Goal: Transaction & Acquisition: Purchase product/service

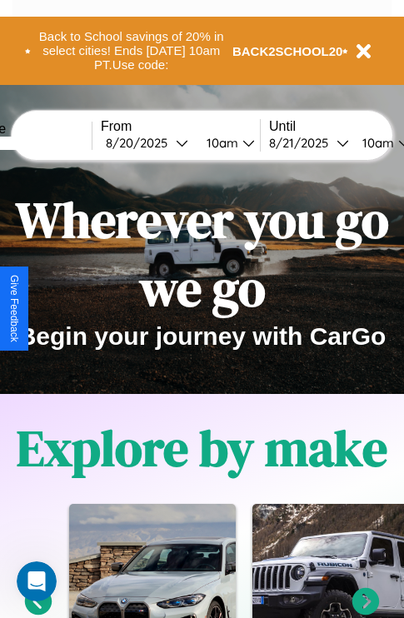
click at [55, 142] on input "text" at bounding box center [29, 143] width 125 height 13
type input "**********"
click at [167, 142] on div "8 / 20 / 2025" at bounding box center [141, 143] width 70 height 16
select select "*"
select select "****"
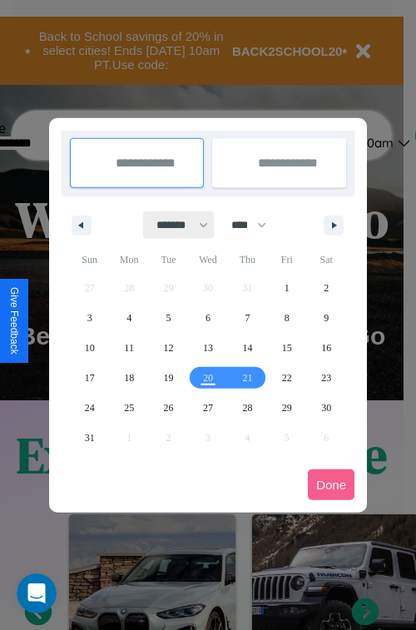
click at [175, 225] on select "******* ******** ***** ***** *** **** **** ****** ********* ******* ******** **…" at bounding box center [179, 225] width 71 height 27
select select "**"
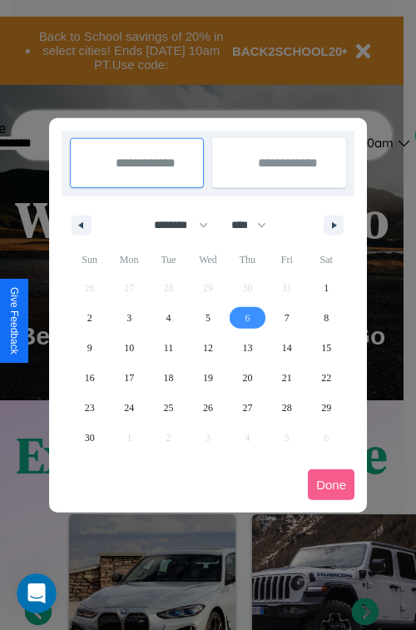
click at [247, 317] on span "6" at bounding box center [247, 318] width 5 height 30
type input "**********"
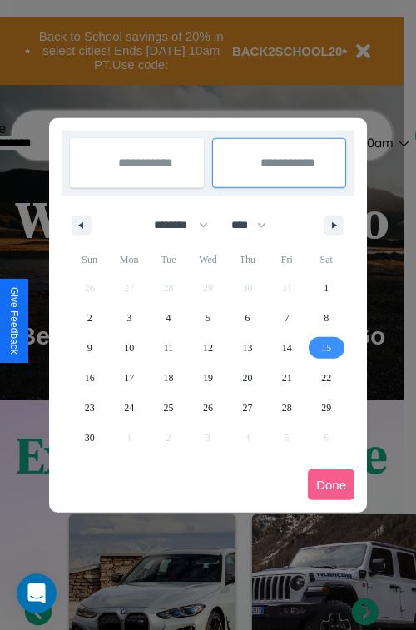
click at [326, 347] on span "15" at bounding box center [326, 348] width 10 height 30
type input "**********"
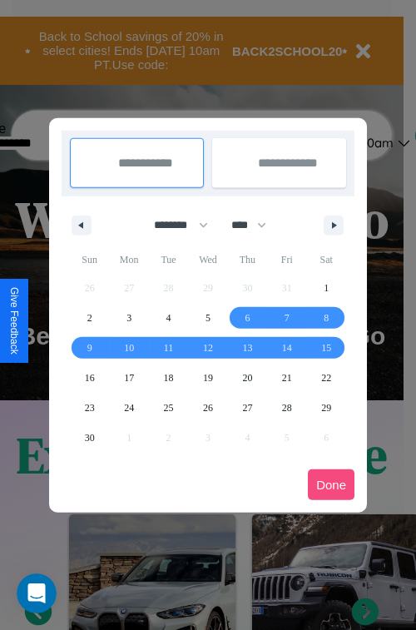
click at [331, 485] on button "Done" at bounding box center [331, 485] width 47 height 31
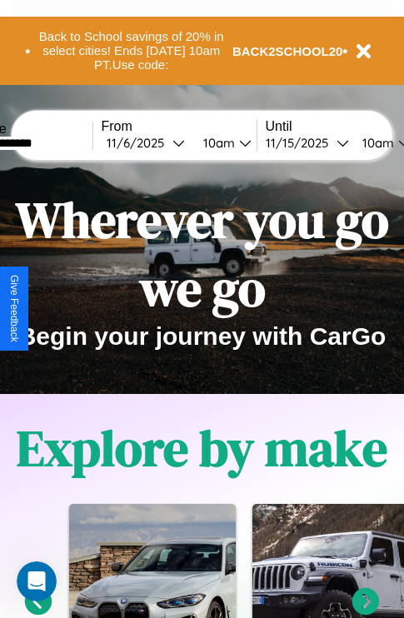
click at [237, 142] on div "10am" at bounding box center [217, 143] width 44 height 16
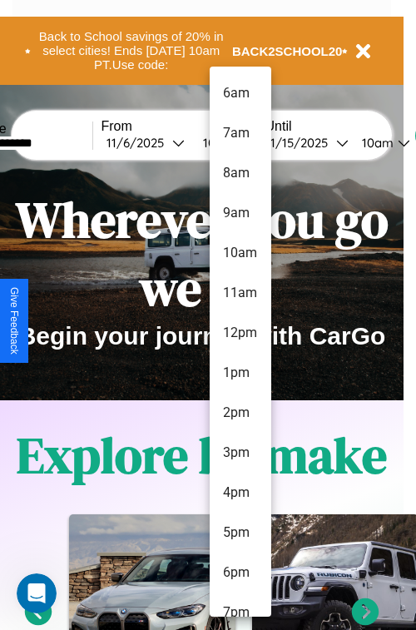
click at [240, 413] on li "2pm" at bounding box center [241, 413] width 62 height 40
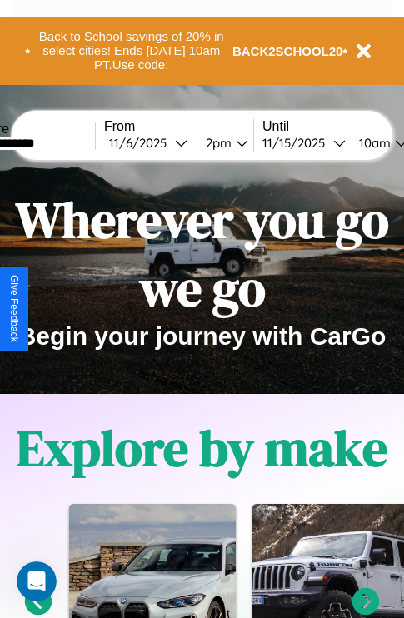
scroll to position [0, 59]
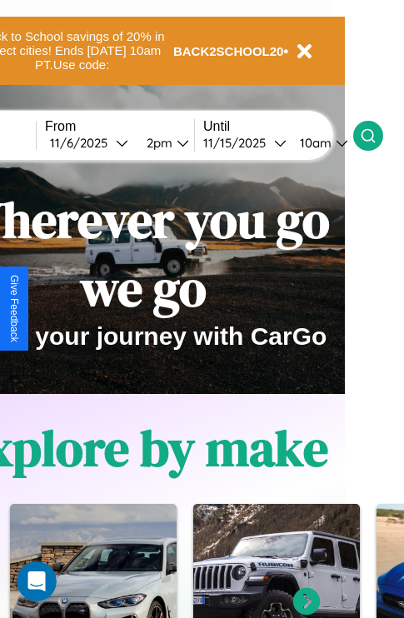
click at [376, 135] on icon at bounding box center [368, 135] width 17 height 17
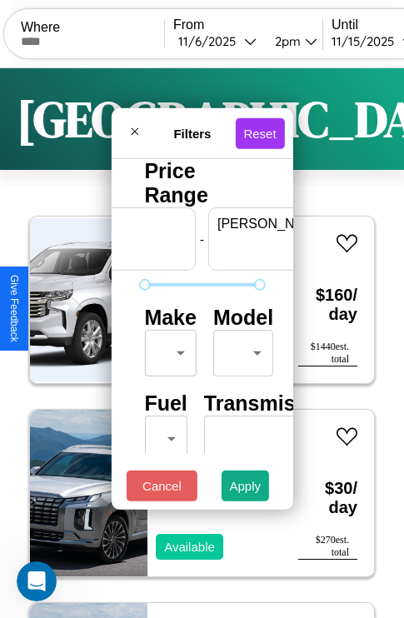
scroll to position [0, 103]
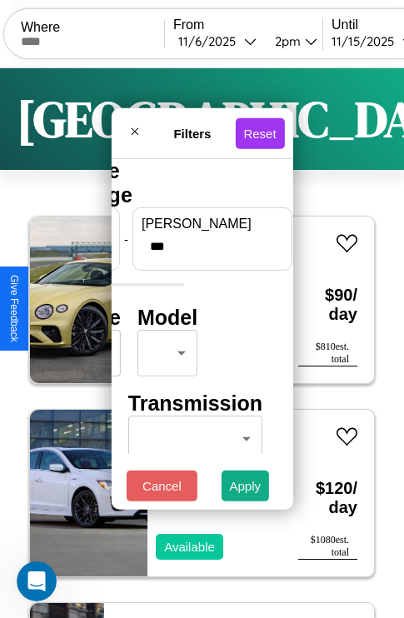
type input "***"
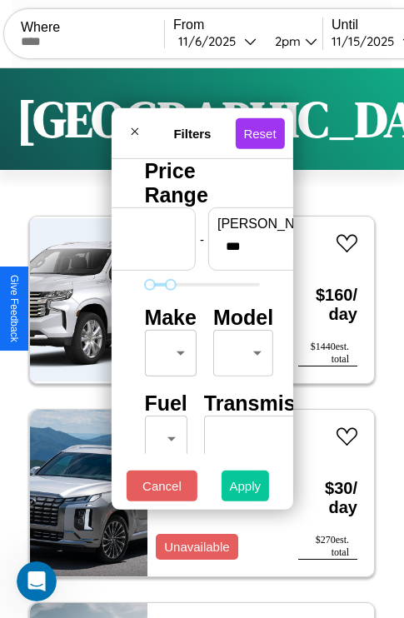
type input "**"
click at [246, 490] on button "Apply" at bounding box center [246, 486] width 48 height 31
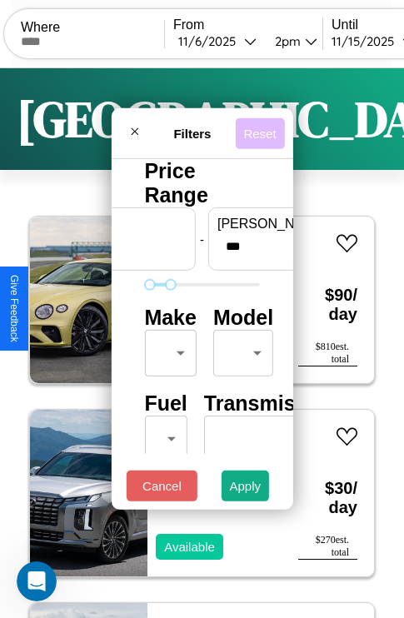
click at [262, 128] on button "Reset" at bounding box center [259, 132] width 49 height 31
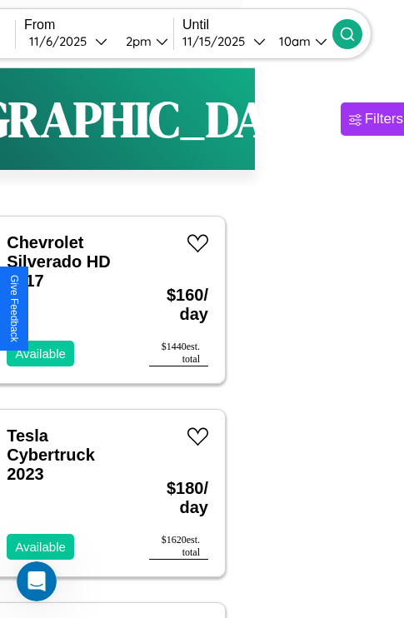
type input "*****"
click at [356, 33] on icon at bounding box center [347, 34] width 17 height 17
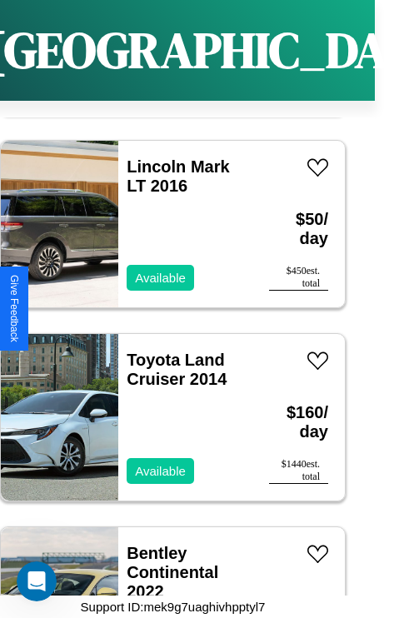
scroll to position [24985, 0]
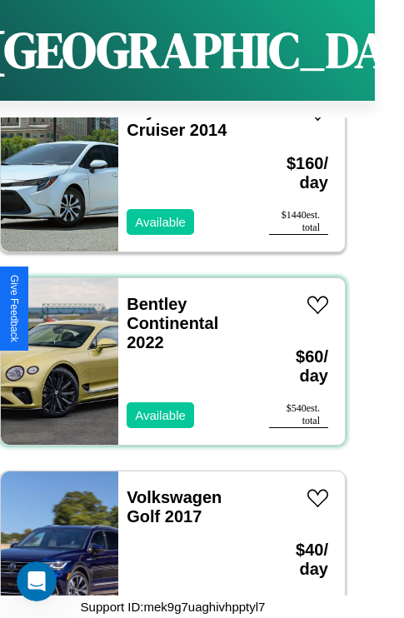
click at [167, 351] on div "Bentley Continental 2022 Available" at bounding box center [185, 361] width 134 height 167
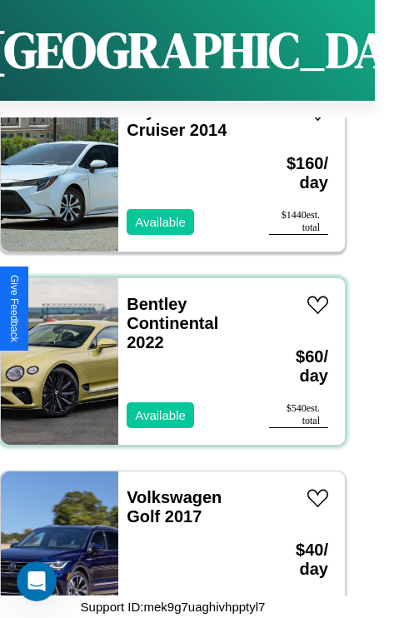
click at [167, 351] on div "Bentley Continental 2022 Available" at bounding box center [185, 361] width 134 height 167
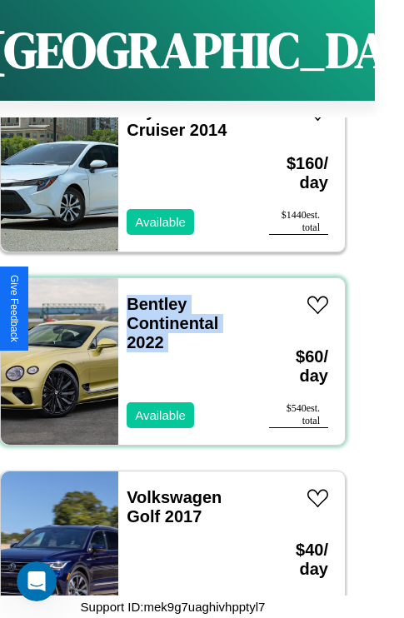
click at [167, 351] on div "Bentley Continental 2022 Available" at bounding box center [185, 361] width 134 height 167
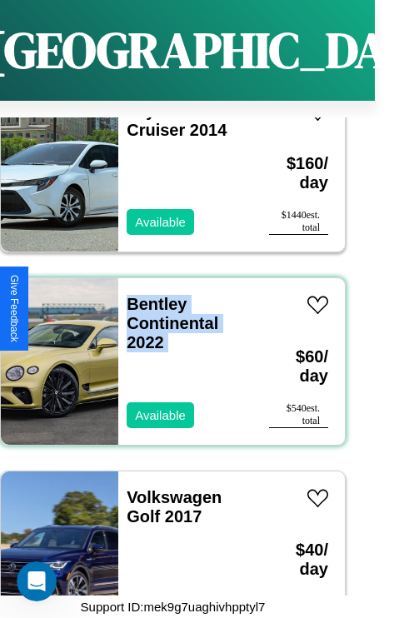
click at [167, 351] on div "Bentley Continental 2022 Available" at bounding box center [185, 361] width 134 height 167
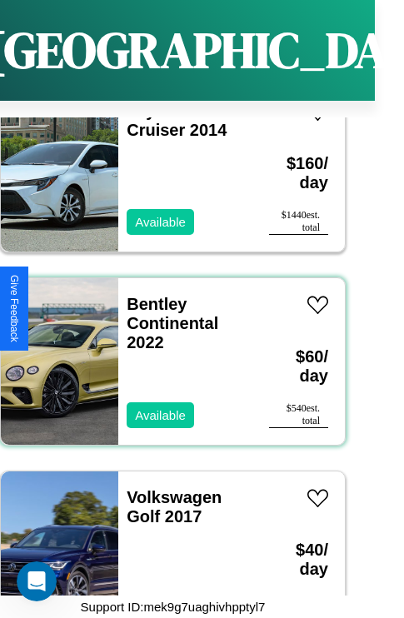
click at [167, 351] on div "Bentley Continental 2022 Available" at bounding box center [185, 361] width 134 height 167
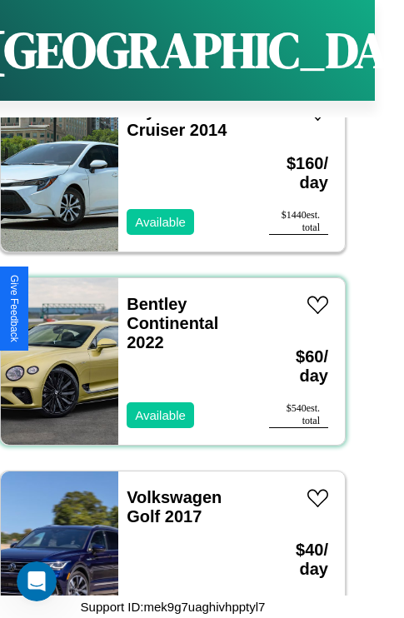
click at [167, 351] on div "Bentley Continental 2022 Available" at bounding box center [185, 361] width 134 height 167
click at [152, 295] on link "Bentley Continental 2022" at bounding box center [173, 323] width 92 height 57
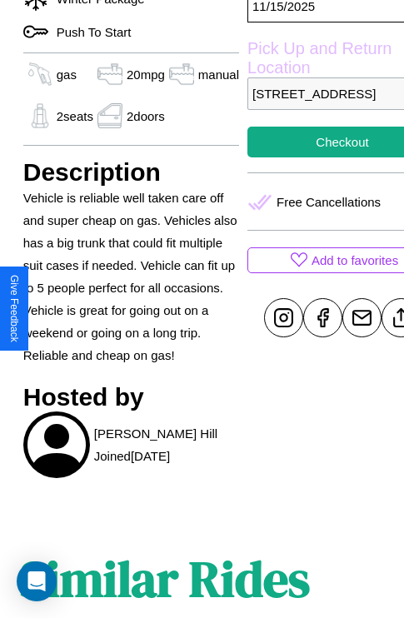
scroll to position [490, 40]
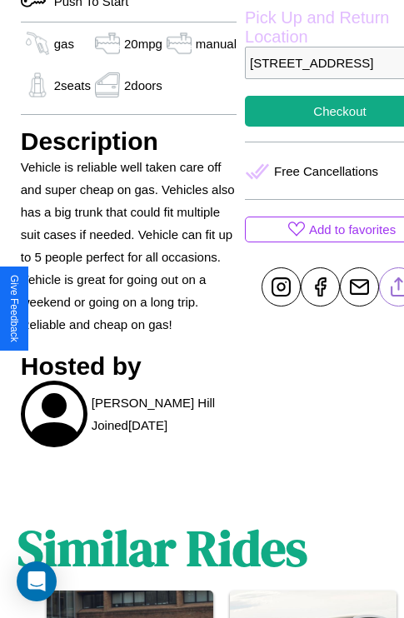
click at [399, 290] on line at bounding box center [399, 284] width 0 height 12
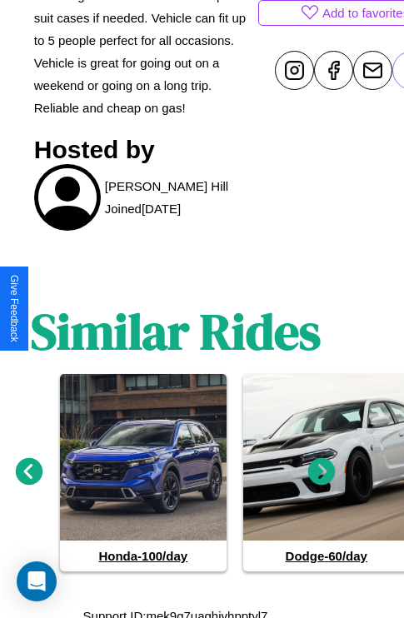
scroll to position [739, 25]
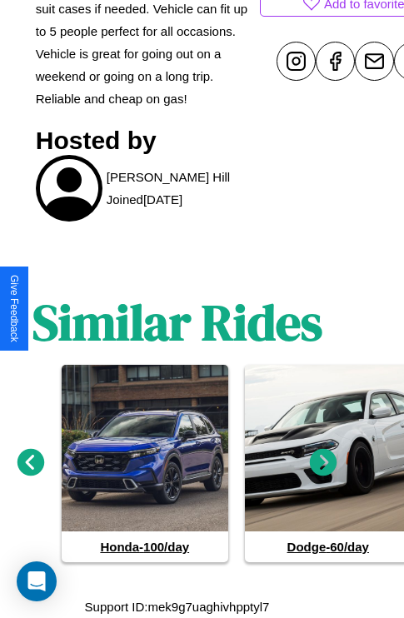
click at [323, 463] on icon at bounding box center [323, 462] width 27 height 27
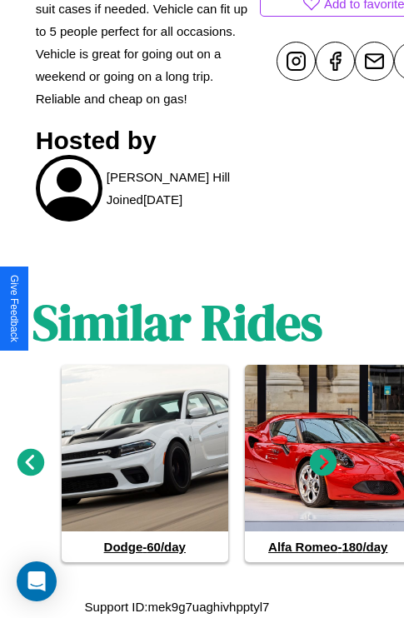
click at [323, 463] on icon at bounding box center [323, 462] width 27 height 27
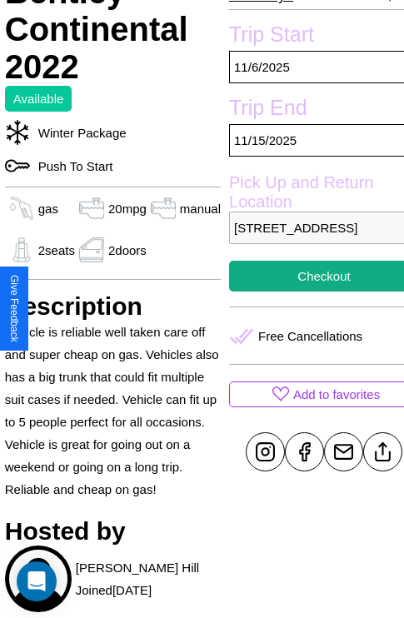
scroll to position [315, 57]
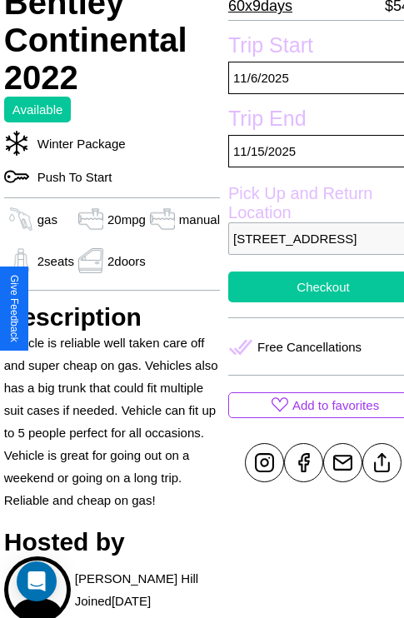
click at [309, 302] on button "Checkout" at bounding box center [323, 286] width 190 height 31
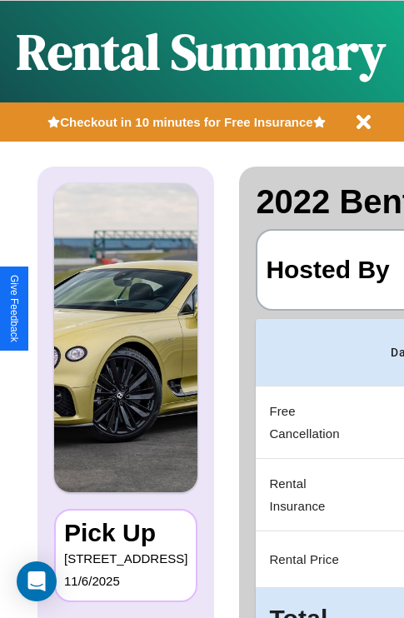
scroll to position [0, 318]
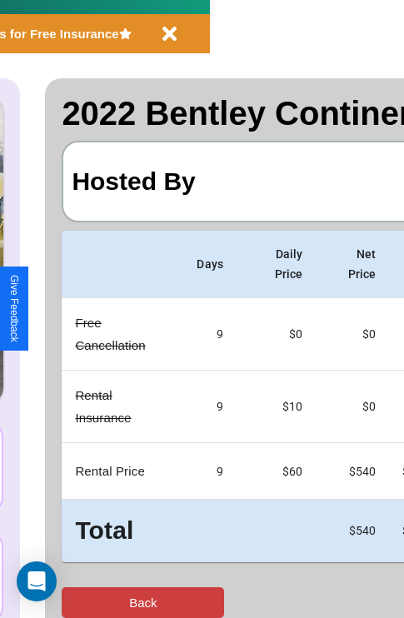
click at [81, 602] on button "Back" at bounding box center [143, 602] width 162 height 31
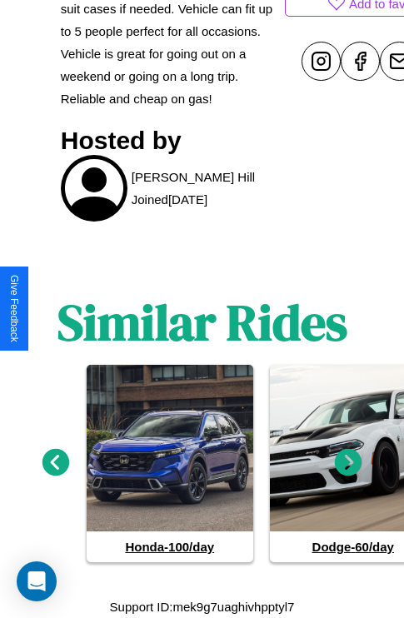
scroll to position [739, 0]
click at [348, 463] on icon at bounding box center [348, 462] width 27 height 27
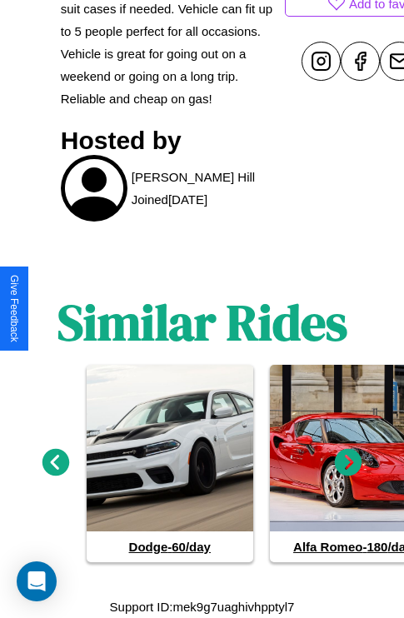
click at [348, 463] on icon at bounding box center [348, 462] width 27 height 27
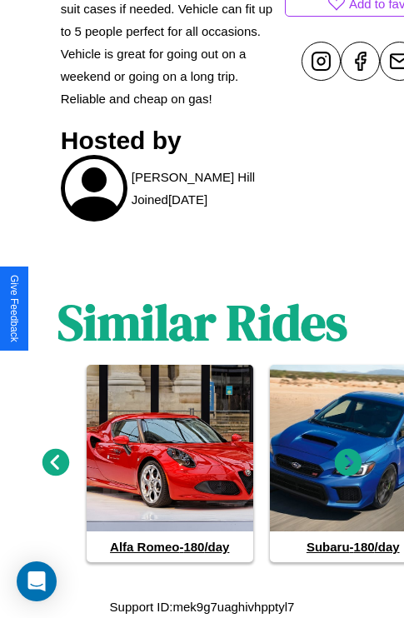
click at [348, 463] on icon at bounding box center [348, 462] width 27 height 27
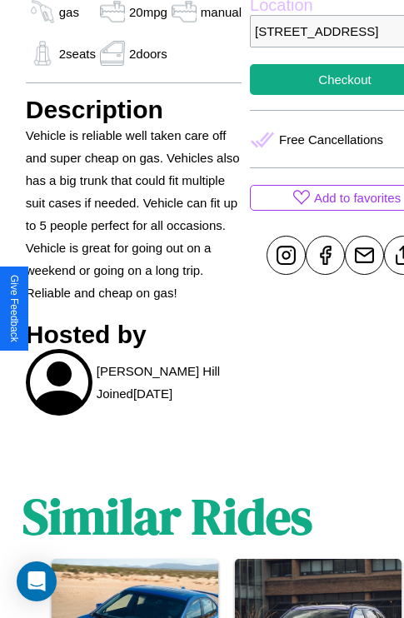
scroll to position [490, 40]
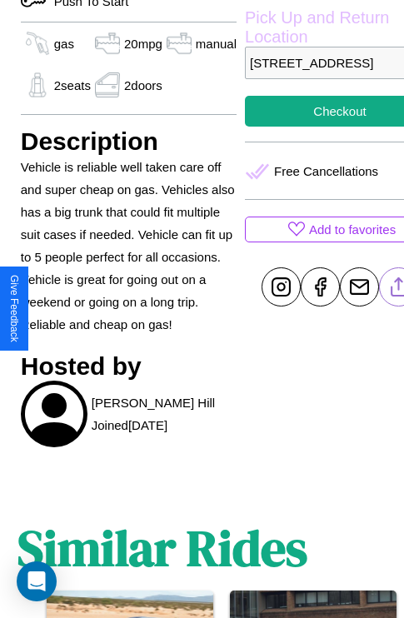
click at [399, 290] on line at bounding box center [399, 284] width 0 height 12
